Goal: Book appointment/travel/reservation

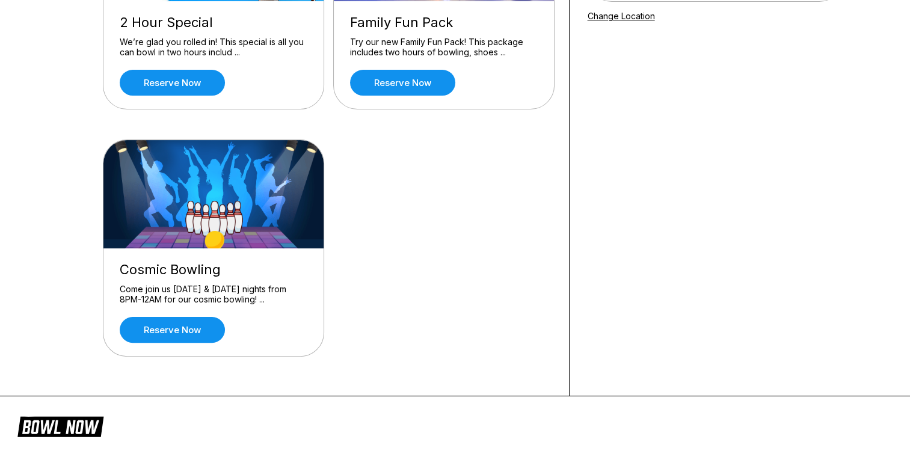
scroll to position [242, 0]
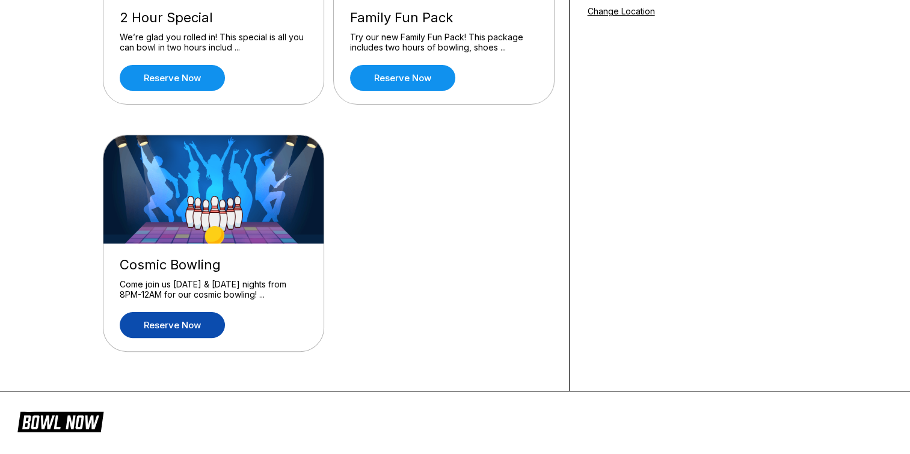
click at [176, 318] on link "Reserve now" at bounding box center [172, 325] width 105 height 26
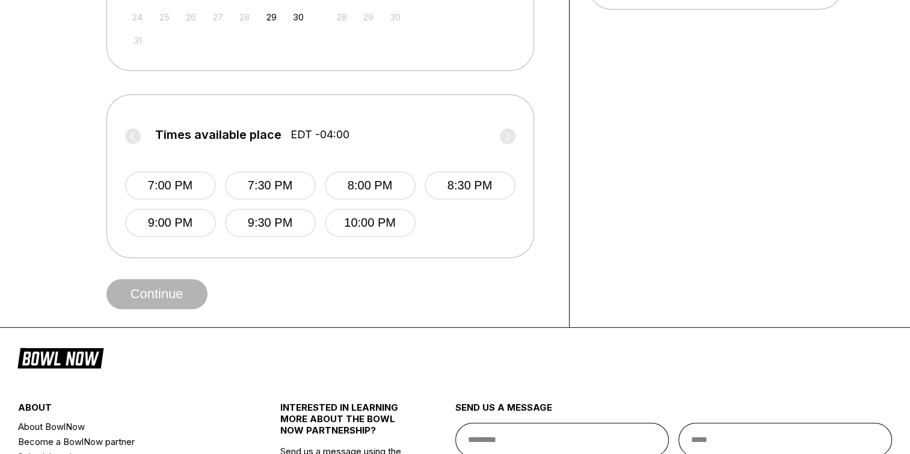
scroll to position [438, 0]
click at [141, 181] on button "7:00 PM" at bounding box center [170, 185] width 91 height 28
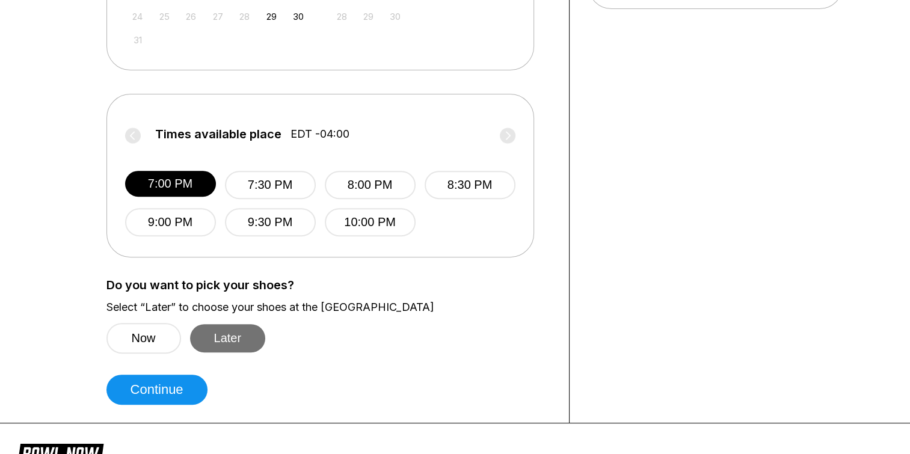
click at [233, 344] on button "Later" at bounding box center [228, 338] width 76 height 28
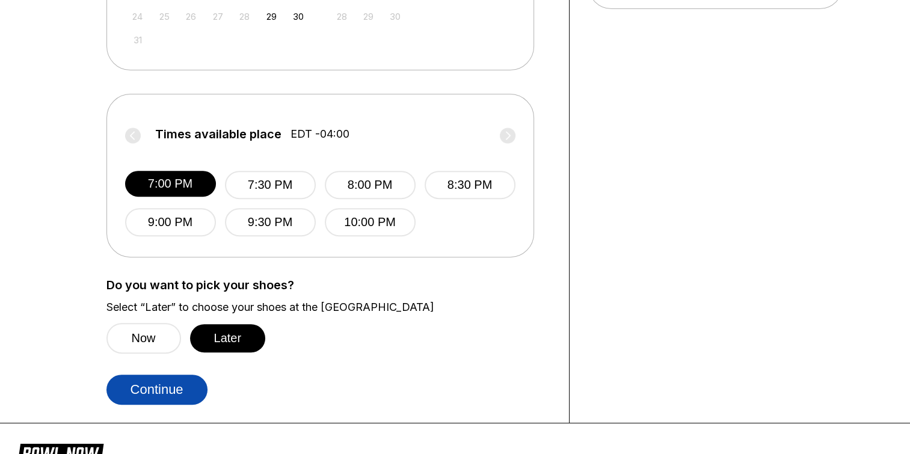
click at [179, 390] on button "Continue" at bounding box center [156, 390] width 101 height 30
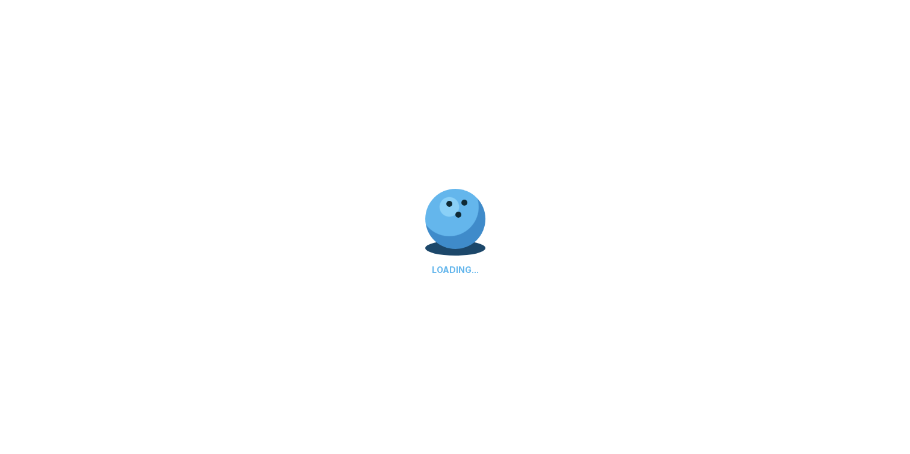
select select "**"
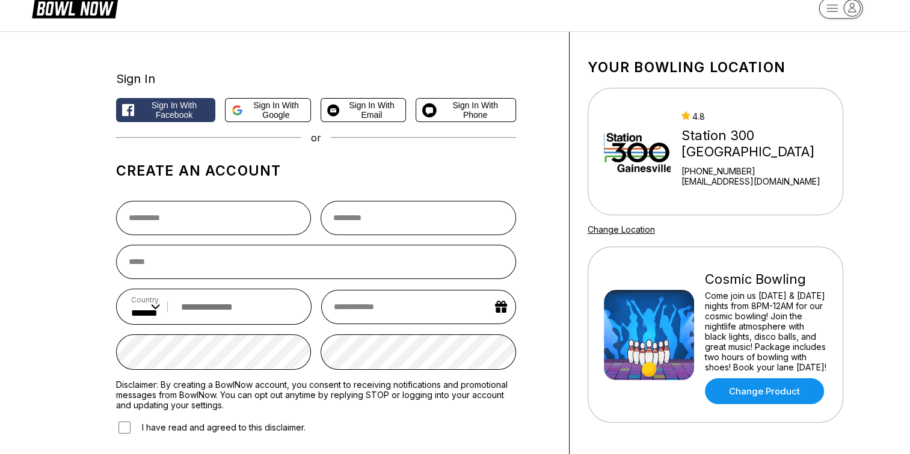
scroll to position [0, 0]
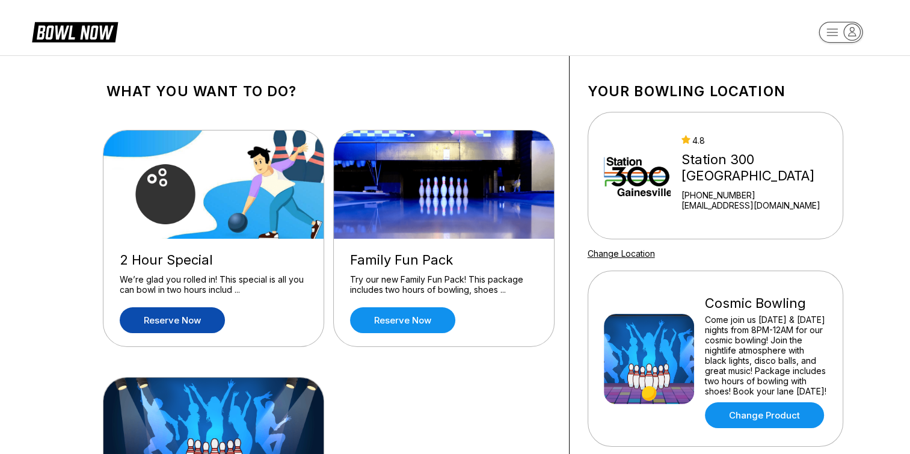
click at [204, 323] on link "Reserve now" at bounding box center [172, 320] width 105 height 26
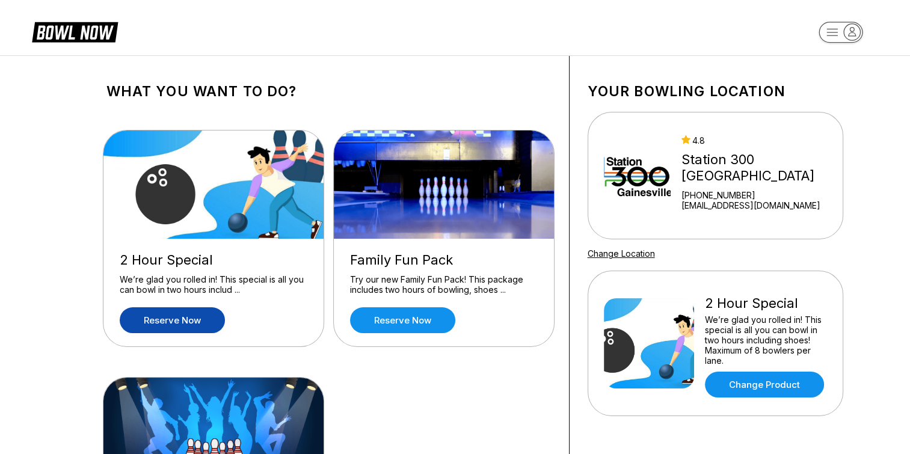
click at [64, 32] on icon at bounding box center [75, 31] width 86 height 23
